Goal: Information Seeking & Learning: Understand process/instructions

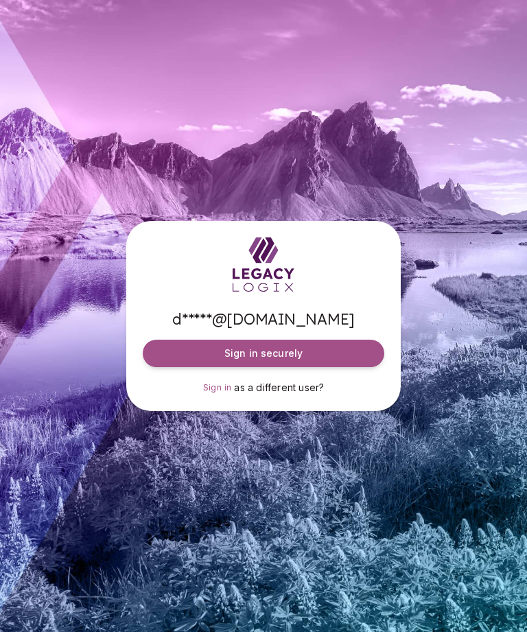
click at [369, 365] on button "Sign in securely" at bounding box center [264, 353] width 242 height 27
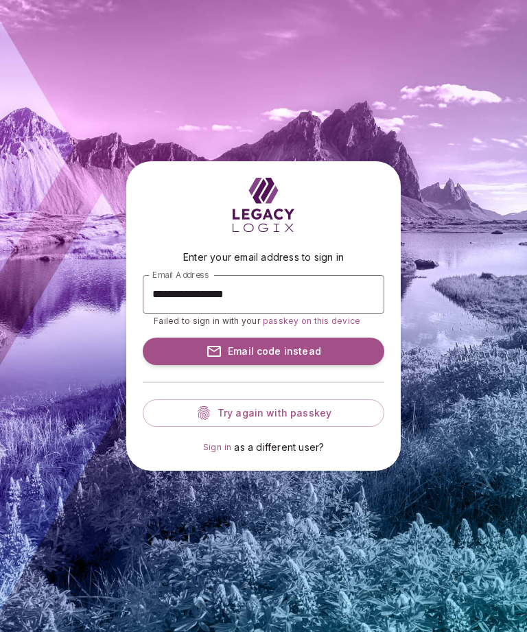
click at [322, 420] on span "Try again with passkey" at bounding box center [271, 413] width 119 height 14
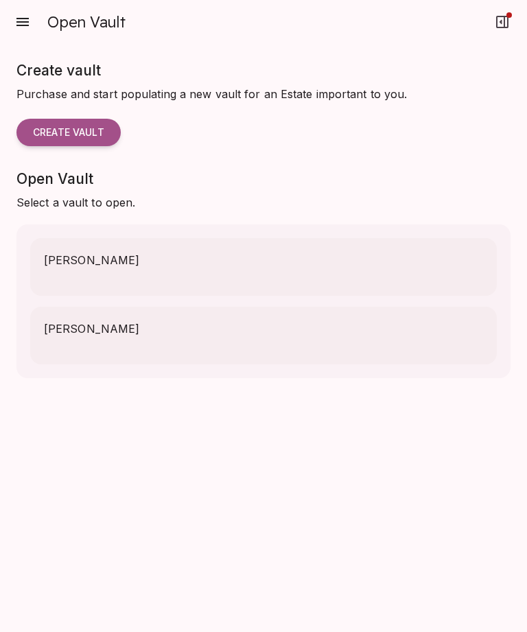
click at [49, 257] on span "[PERSON_NAME]" at bounding box center [91, 260] width 95 height 16
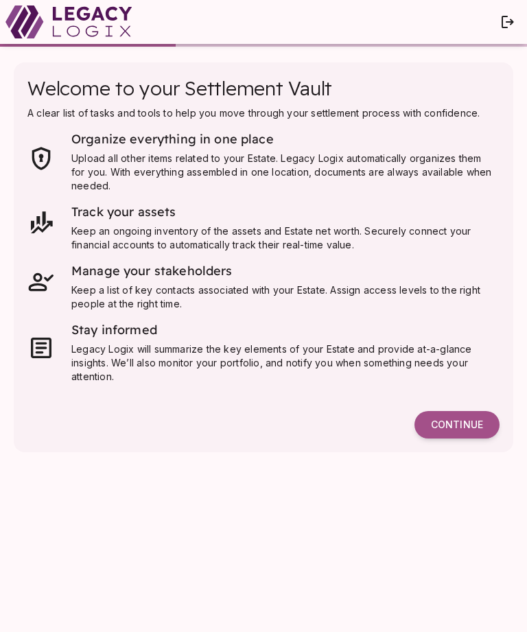
click at [470, 428] on span "Continue" at bounding box center [457, 425] width 52 height 12
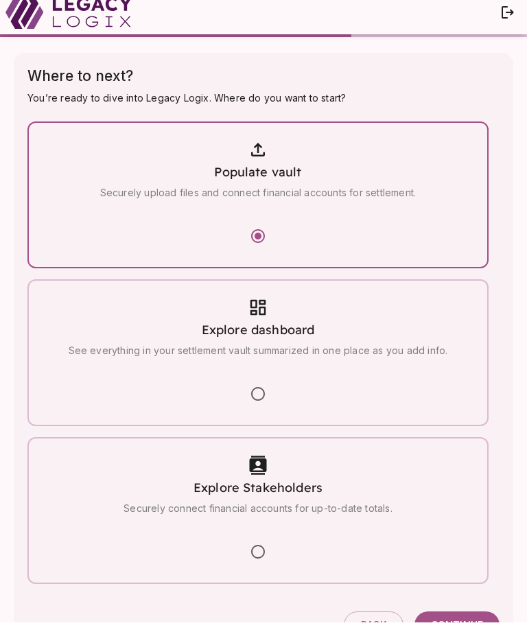
scroll to position [1, 0]
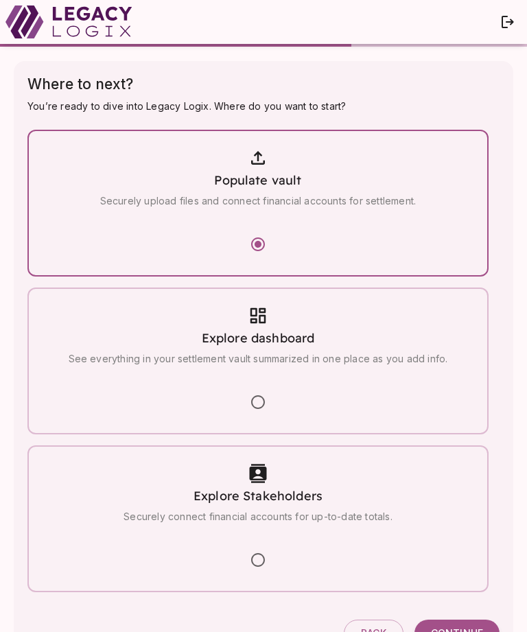
click at [379, 630] on span "Back" at bounding box center [373, 633] width 25 height 12
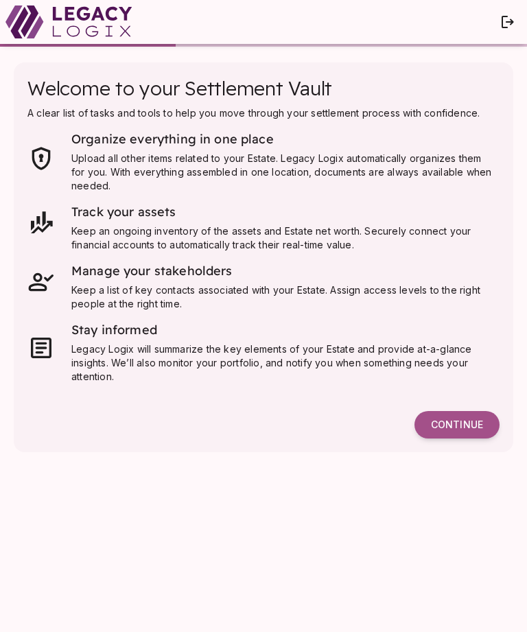
click at [468, 419] on span "Continue" at bounding box center [457, 425] width 52 height 12
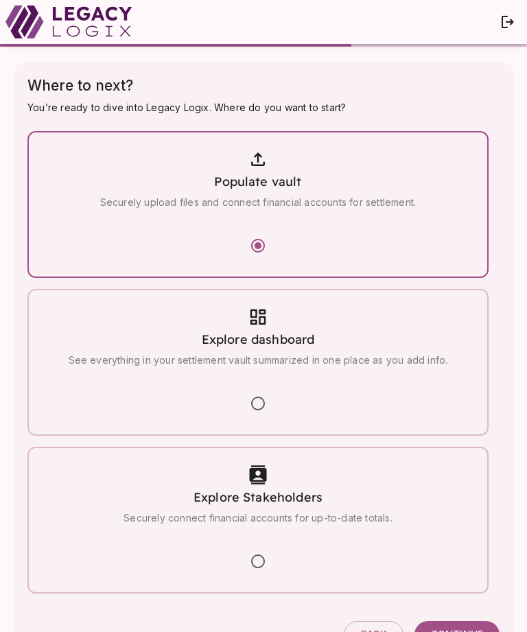
click at [462, 630] on span "Continue" at bounding box center [457, 635] width 52 height 12
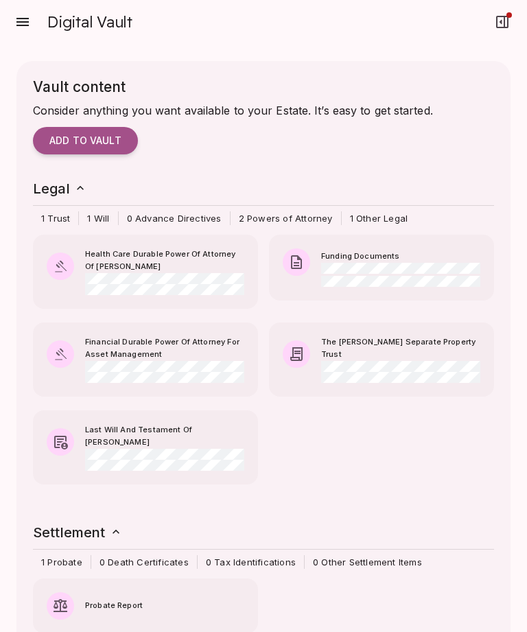
click at [18, 22] on icon "button" at bounding box center [22, 22] width 12 height 8
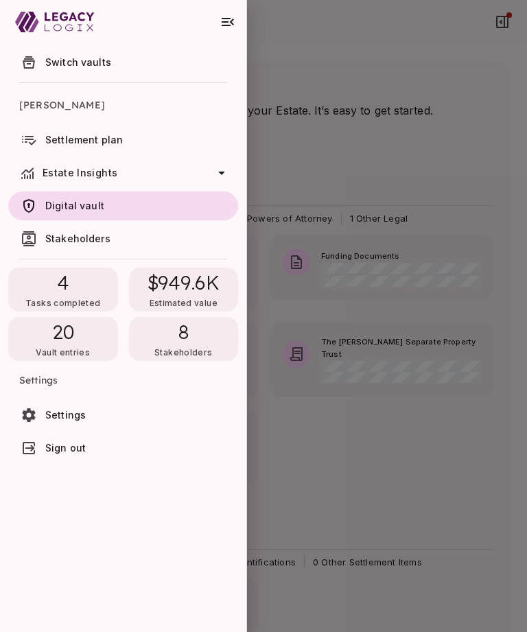
click at [69, 148] on link "Settlement plan" at bounding box center [123, 140] width 230 height 29
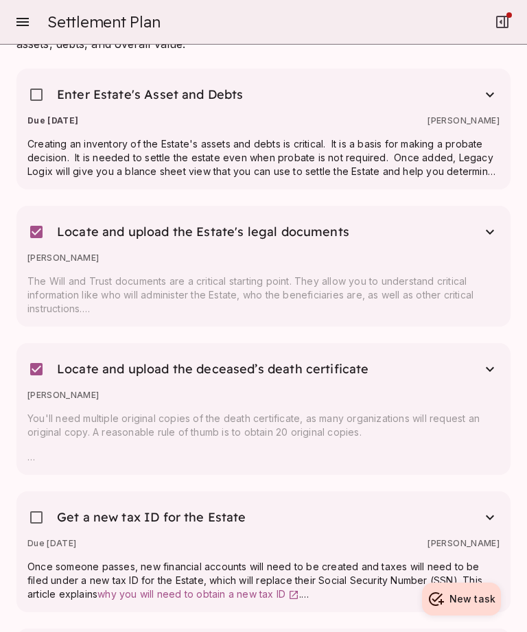
scroll to position [1154, 0]
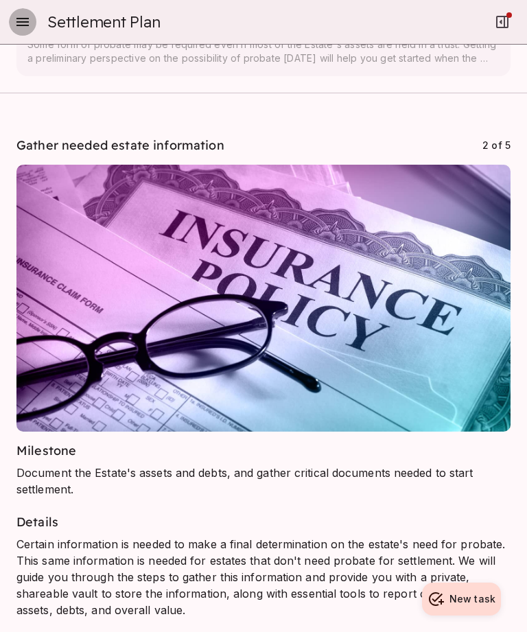
click at [19, 29] on icon "button" at bounding box center [22, 22] width 16 height 16
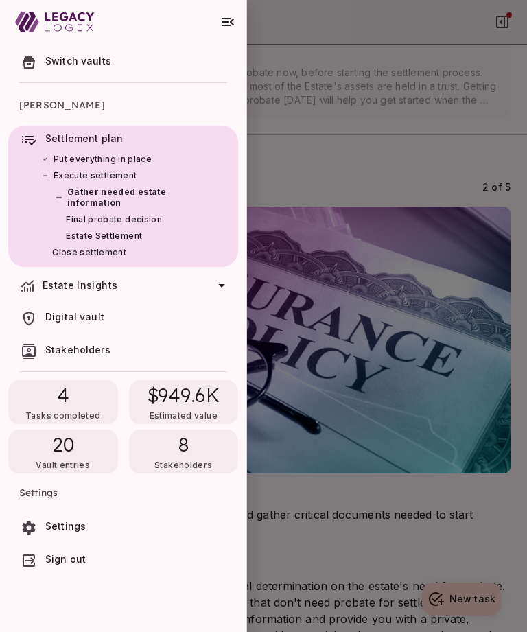
scroll to position [545, 0]
click at [51, 287] on span "Estate Insights" at bounding box center [80, 285] width 75 height 12
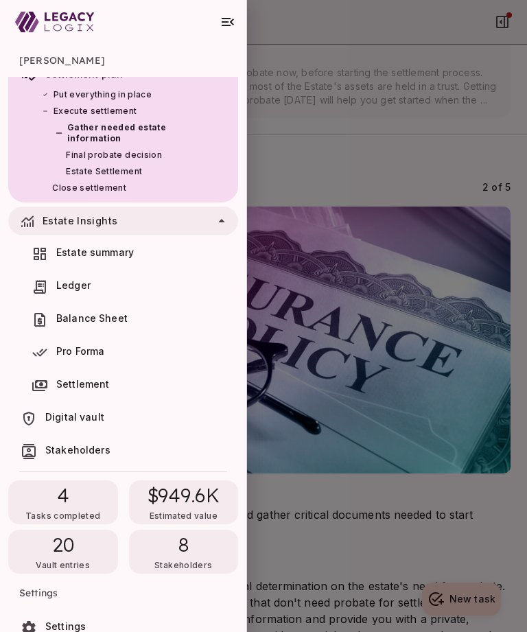
scroll to position [64, 0]
click at [60, 554] on span "20" at bounding box center [63, 545] width 22 height 25
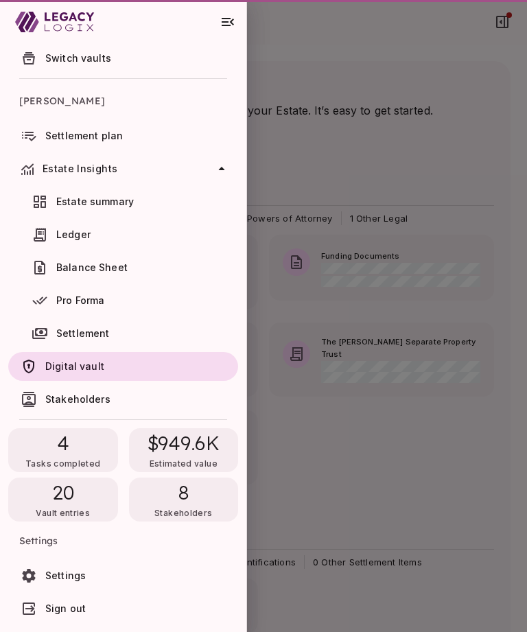
scroll to position [4, 0]
click at [45, 368] on span "Digital vault" at bounding box center [74, 366] width 59 height 12
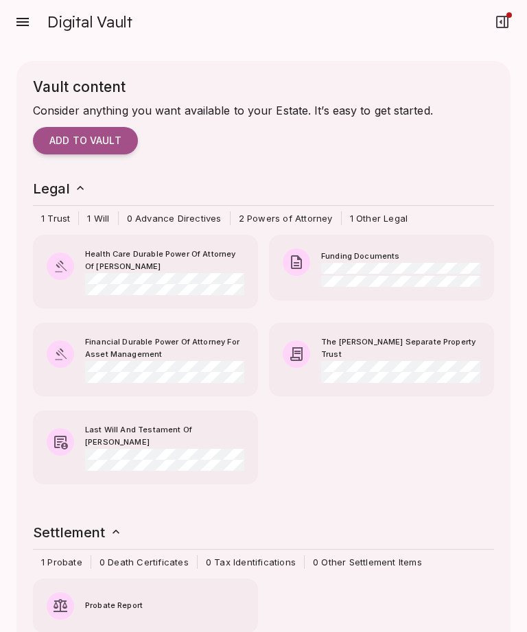
click at [19, 27] on icon "button" at bounding box center [22, 22] width 16 height 16
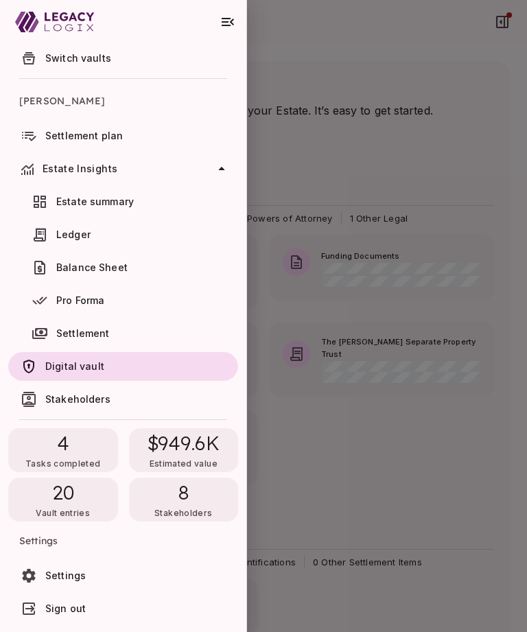
click at [53, 331] on link "Settlement" at bounding box center [123, 333] width 230 height 29
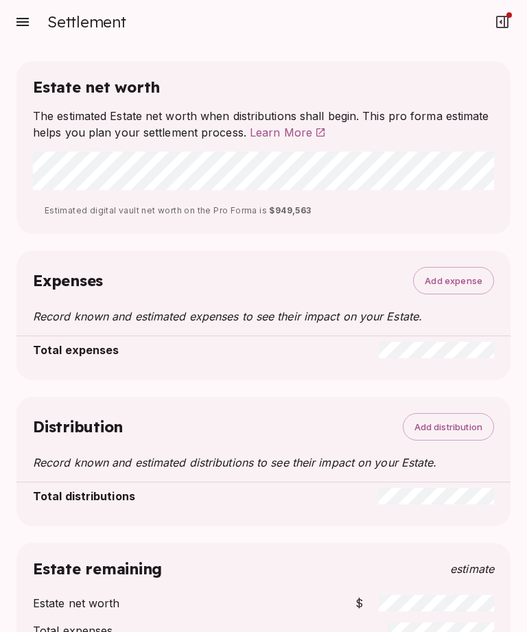
click at [19, 21] on icon "button" at bounding box center [22, 22] width 16 height 16
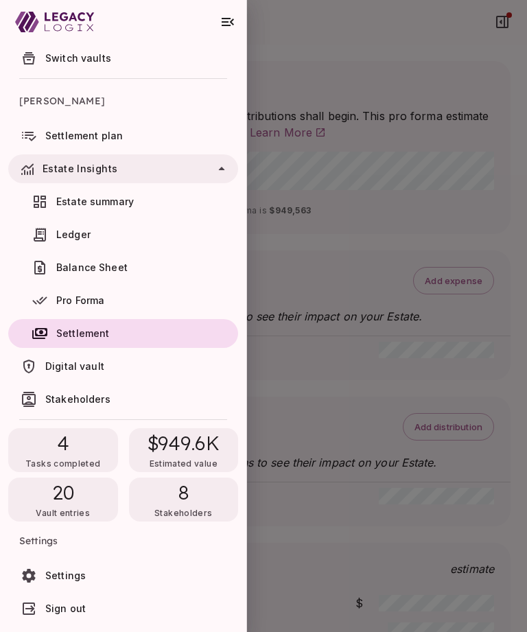
click at [54, 237] on link "Ledger" at bounding box center [123, 234] width 230 height 29
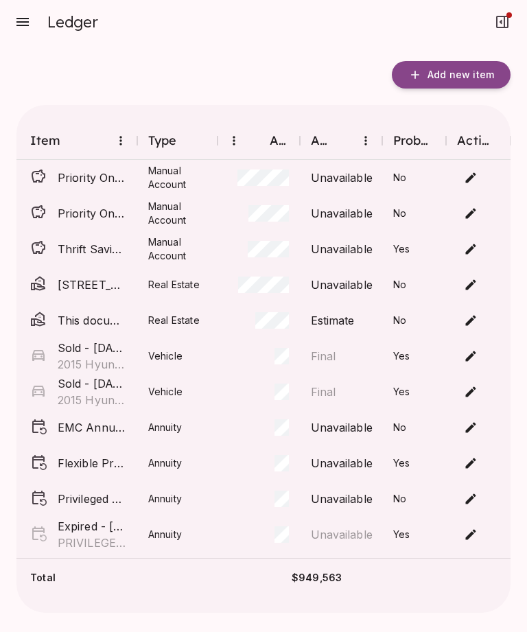
click at [432, 143] on div "Probate" at bounding box center [414, 140] width 43 height 16
click at [443, 139] on icon "Probate" at bounding box center [446, 140] width 16 height 16
click at [408, 143] on div "Probate" at bounding box center [414, 140] width 43 height 16
click at [478, 143] on div "Actions" at bounding box center [477, 140] width 40 height 16
click at [19, 25] on icon "button" at bounding box center [22, 22] width 12 height 8
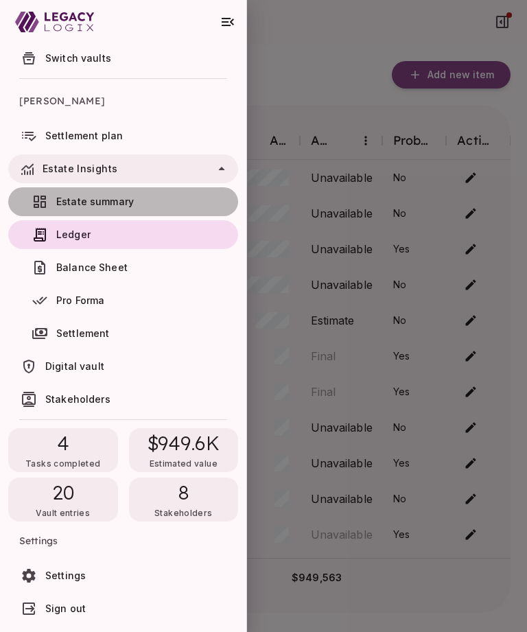
click at [71, 198] on span "Estate summary" at bounding box center [95, 202] width 78 height 12
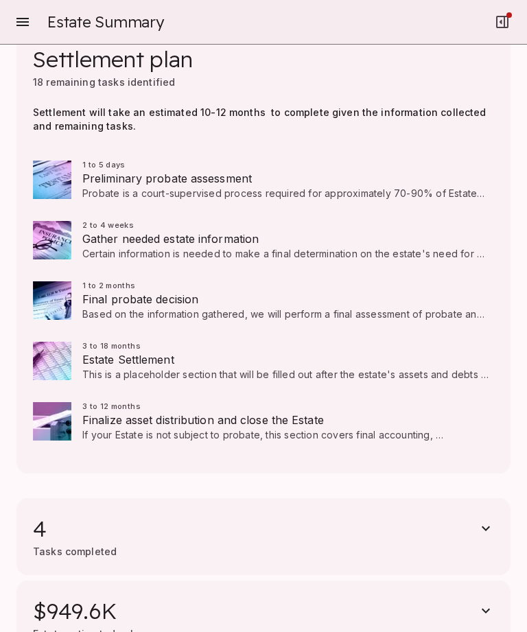
scroll to position [132, 0]
click at [95, 230] on span "Gather needed estate information" at bounding box center [285, 238] width 406 height 16
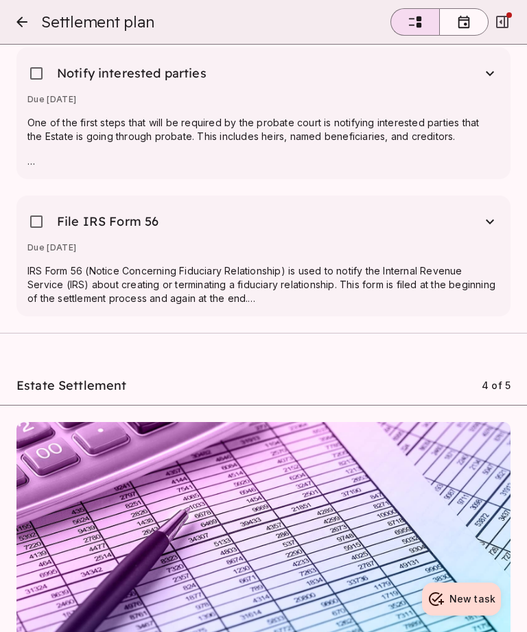
scroll to position [3355, 0]
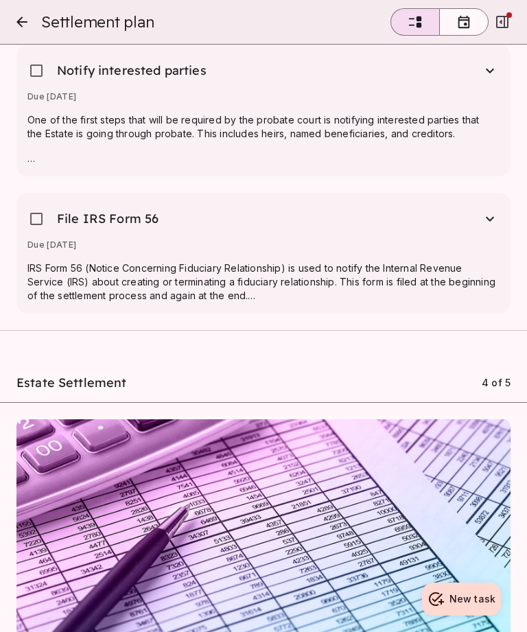
click at [476, 380] on div "Estate Settlement 4 of 5" at bounding box center [263, 380] width 527 height 44
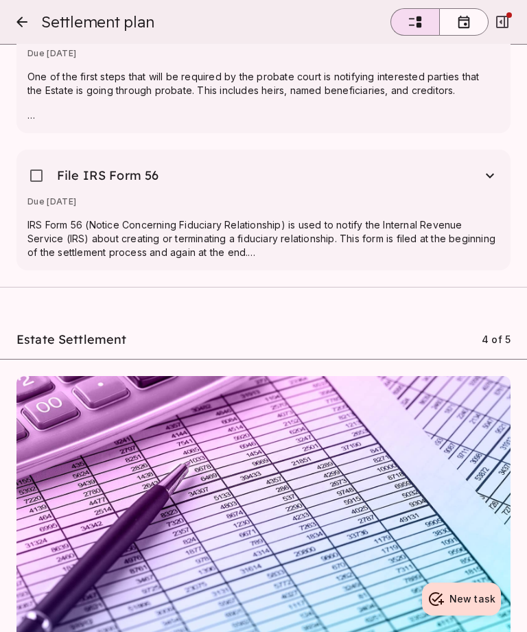
scroll to position [3403, 0]
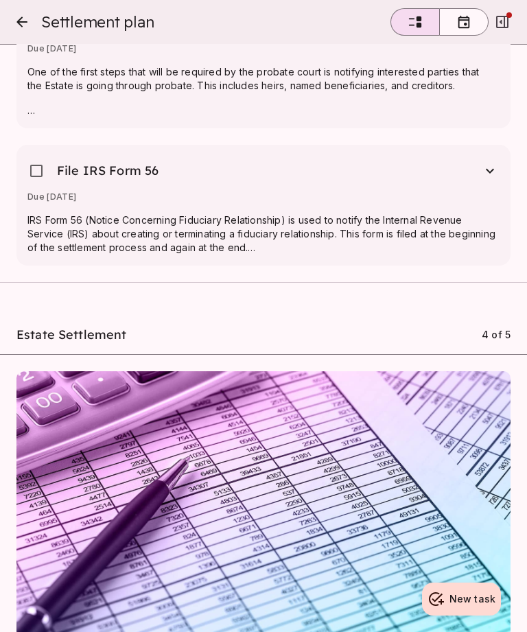
click at [69, 227] on p "IRS Form 56 (Notice Concerning Fiduciary Relationship) is used to notify the In…" at bounding box center [263, 233] width 472 height 41
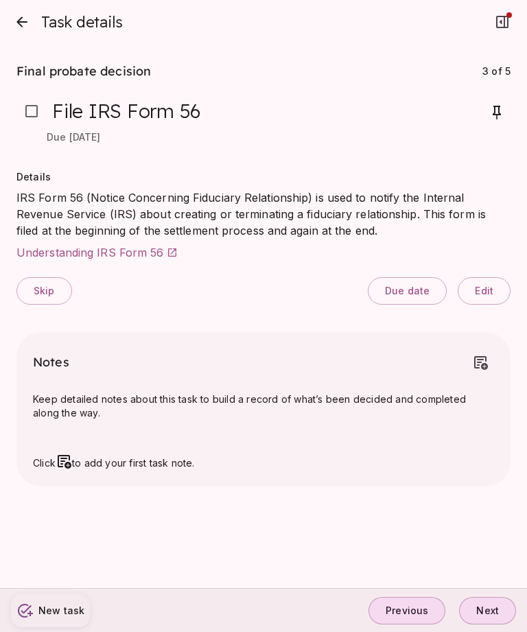
scroll to position [44, 0]
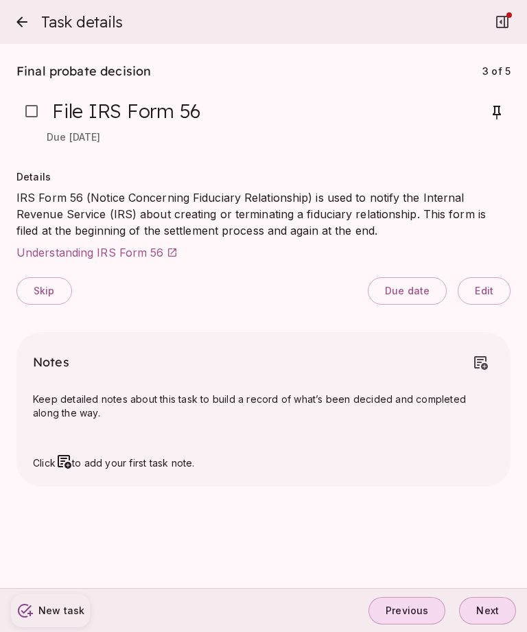
click at [76, 246] on span "Understanding IRS Form 56" at bounding box center [90, 253] width 148 height 14
